Goal: Information Seeking & Learning: Learn about a topic

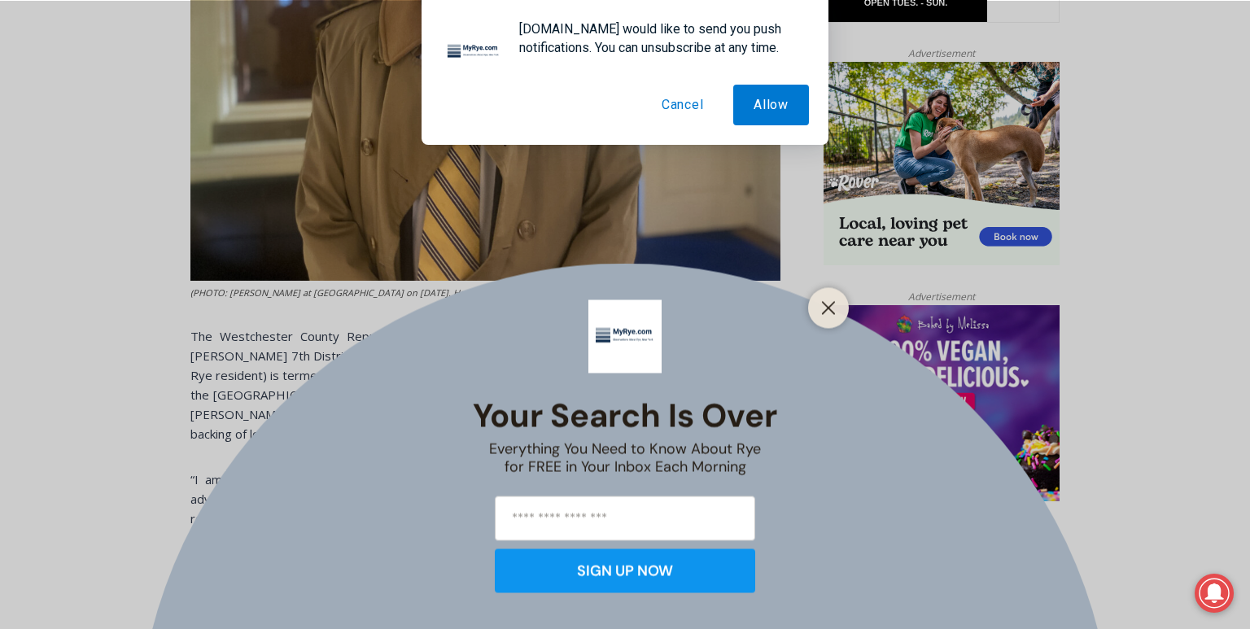
scroll to position [1020, 0]
click at [819, 311] on button "Close" at bounding box center [828, 307] width 23 height 23
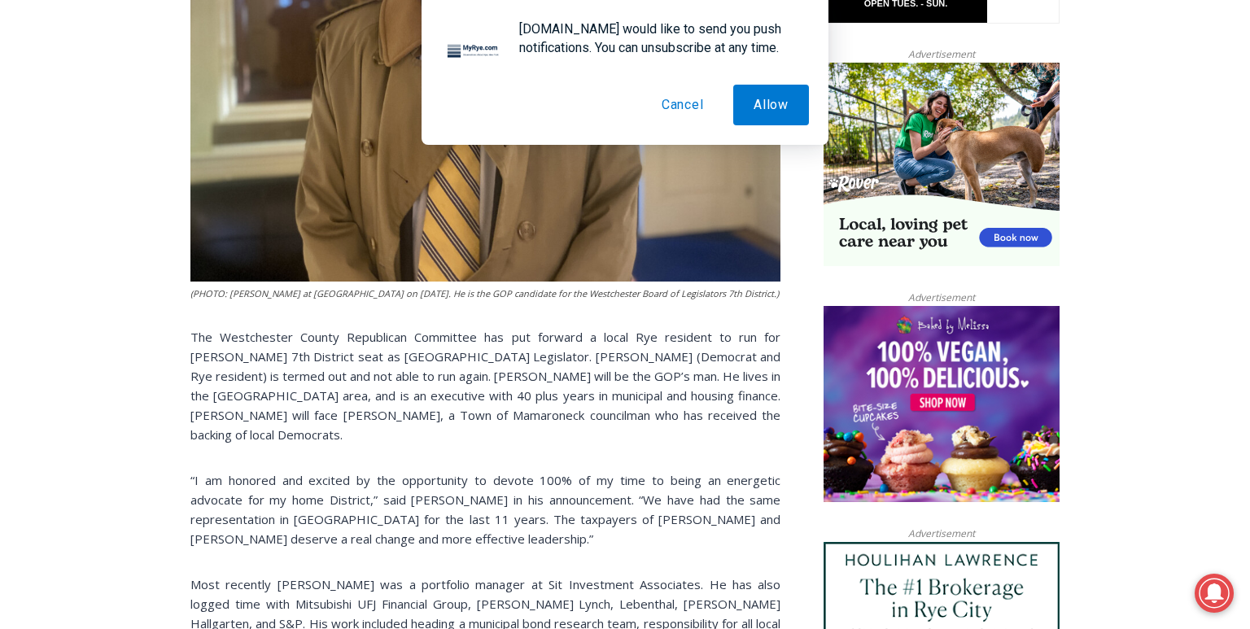
scroll to position [1021, 0]
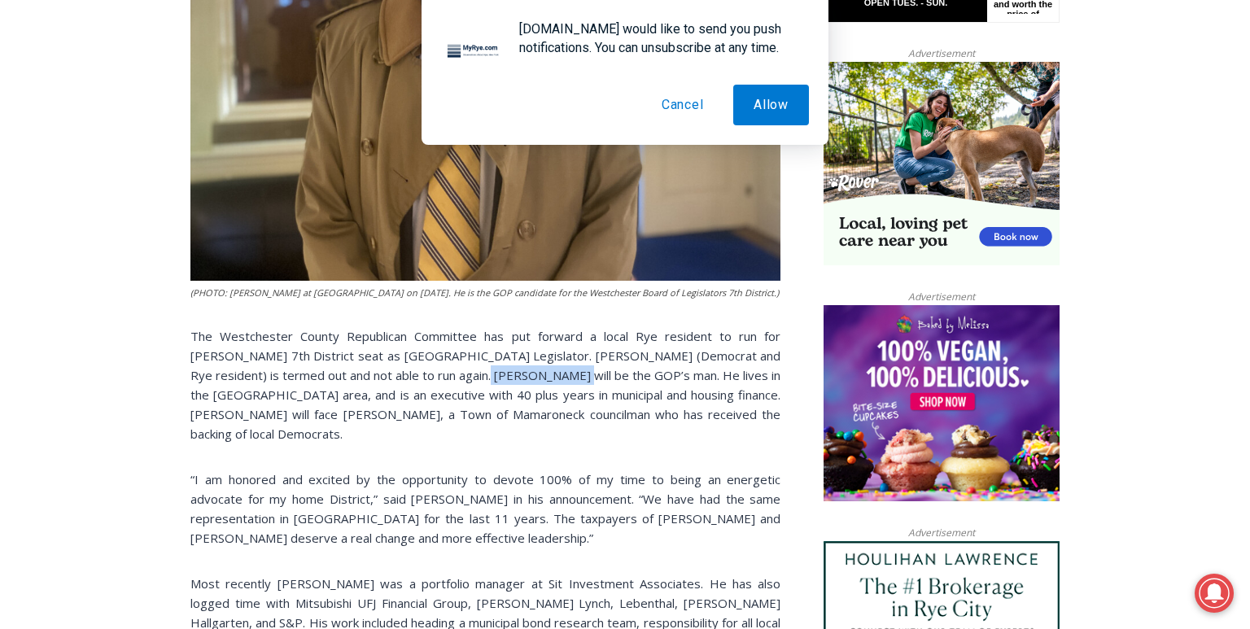
drag, startPoint x: 478, startPoint y: 358, endPoint x: 565, endPoint y: 361, distance: 86.3
click at [565, 361] on p "The Westchester County Republican Committee has put forward a local Rye residen…" at bounding box center [485, 384] width 590 height 117
copy p "[PERSON_NAME]"
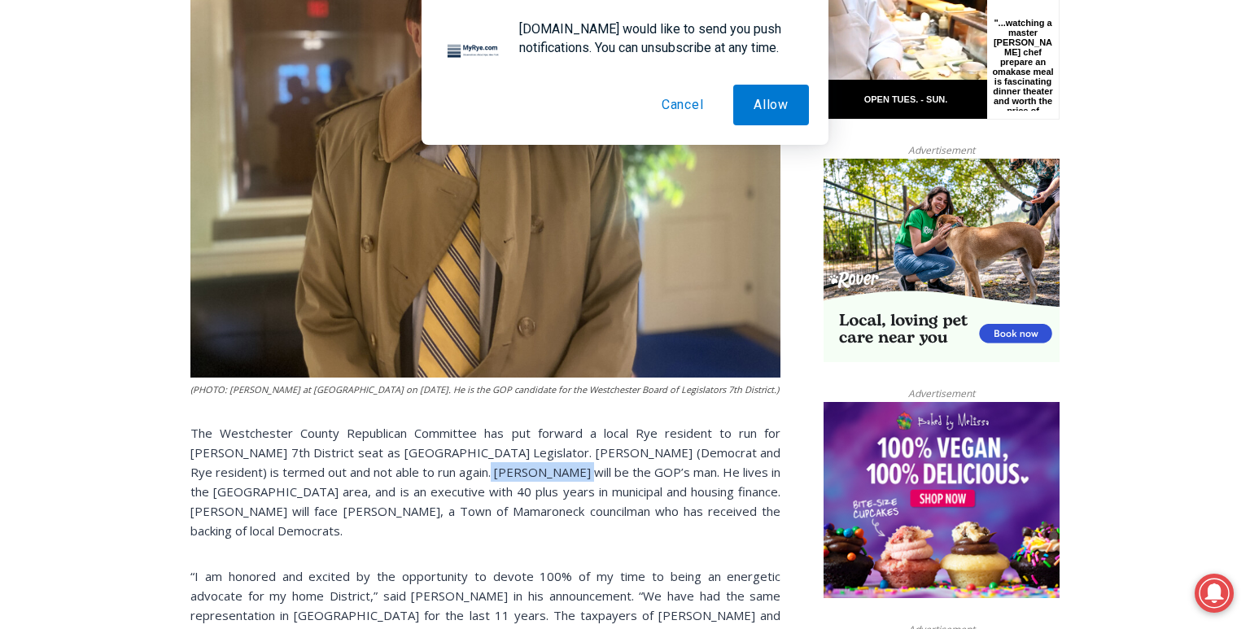
scroll to position [928, 0]
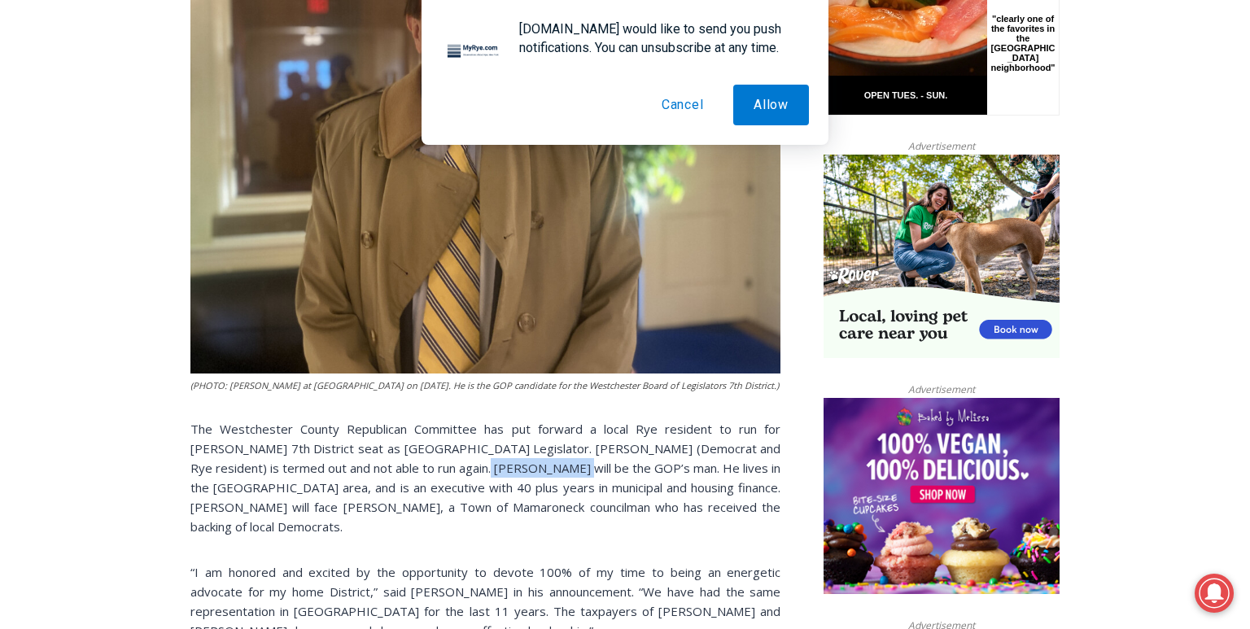
click at [478, 451] on p "The Westchester County Republican Committee has put forward a local Rye residen…" at bounding box center [485, 477] width 590 height 117
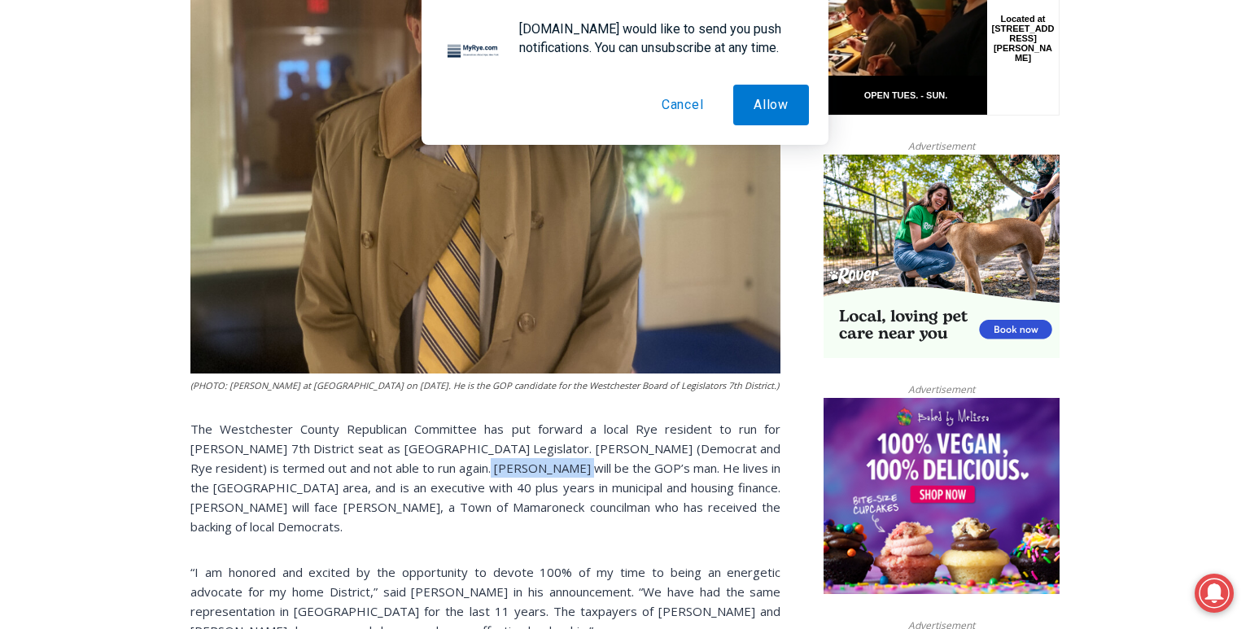
drag, startPoint x: 478, startPoint y: 451, endPoint x: 564, endPoint y: 453, distance: 85.5
click at [564, 453] on p "The Westchester County Republican Committee has put forward a local Rye residen…" at bounding box center [485, 477] width 590 height 117
copy p "[PERSON_NAME]"
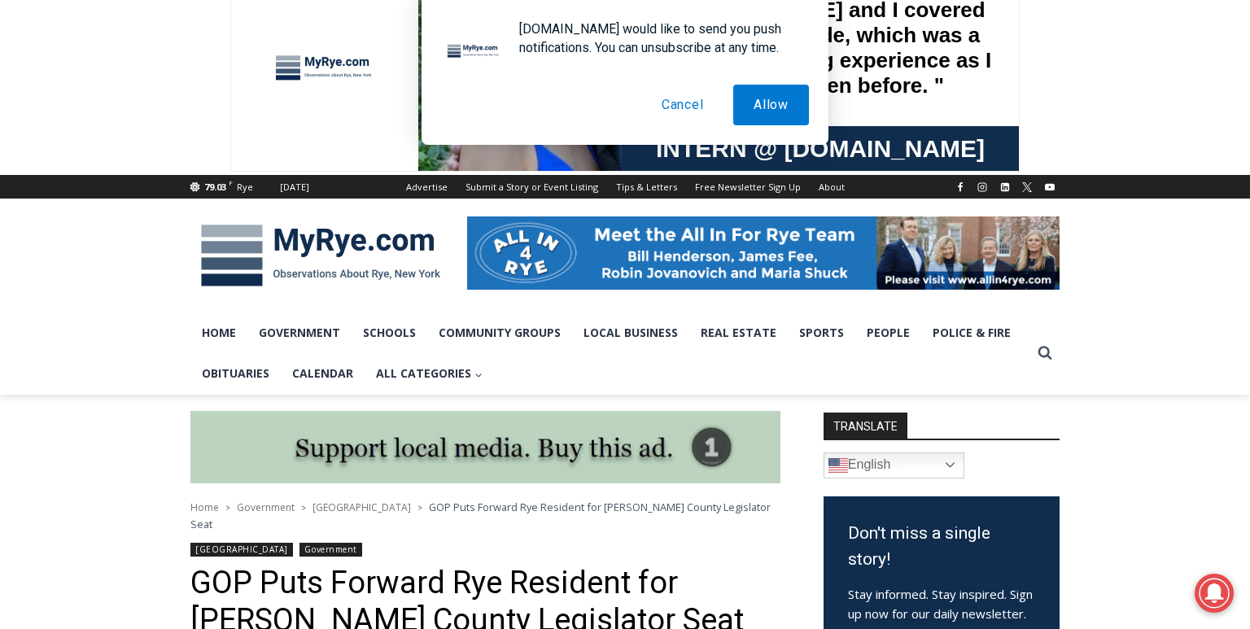
scroll to position [0, 0]
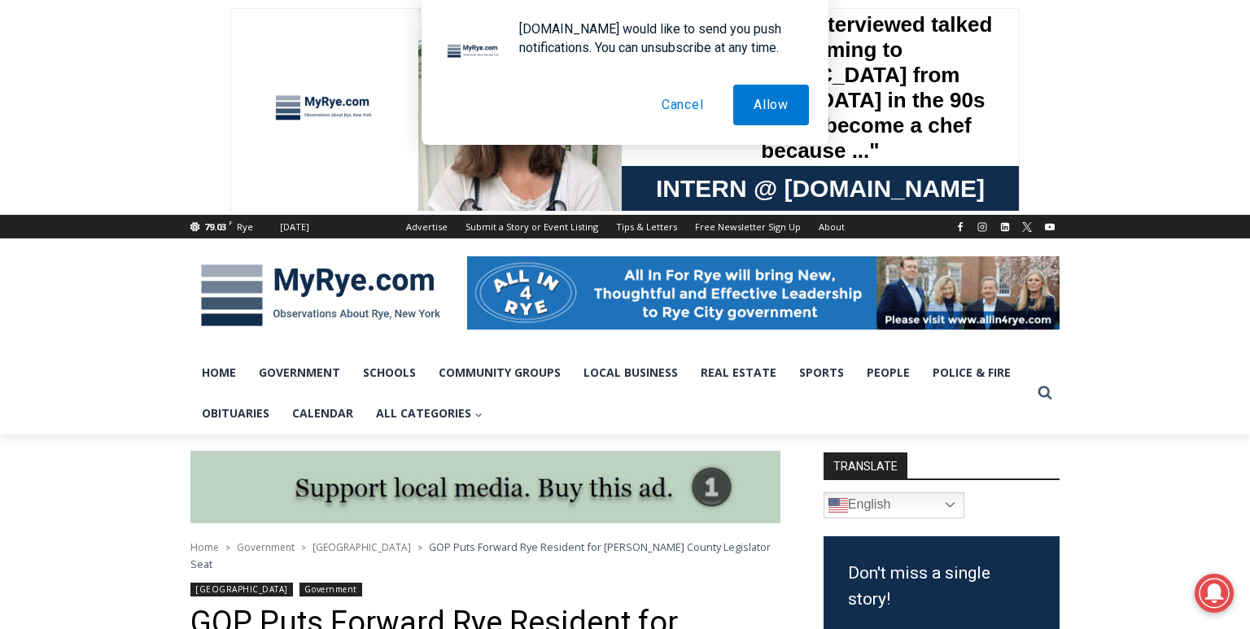
click at [693, 111] on button "Cancel" at bounding box center [682, 105] width 83 height 41
